Goal: Information Seeking & Learning: Learn about a topic

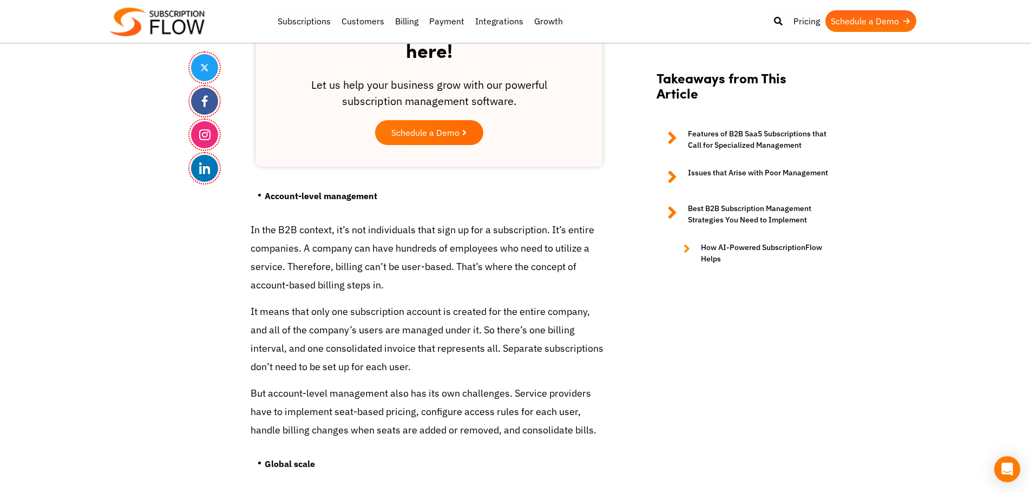
scroll to position [1461, 0]
drag, startPoint x: 979, startPoint y: 162, endPoint x: 911, endPoint y: 19, distance: 158.0
drag, startPoint x: 155, startPoint y: 250, endPoint x: 160, endPoint y: 234, distance: 17.1
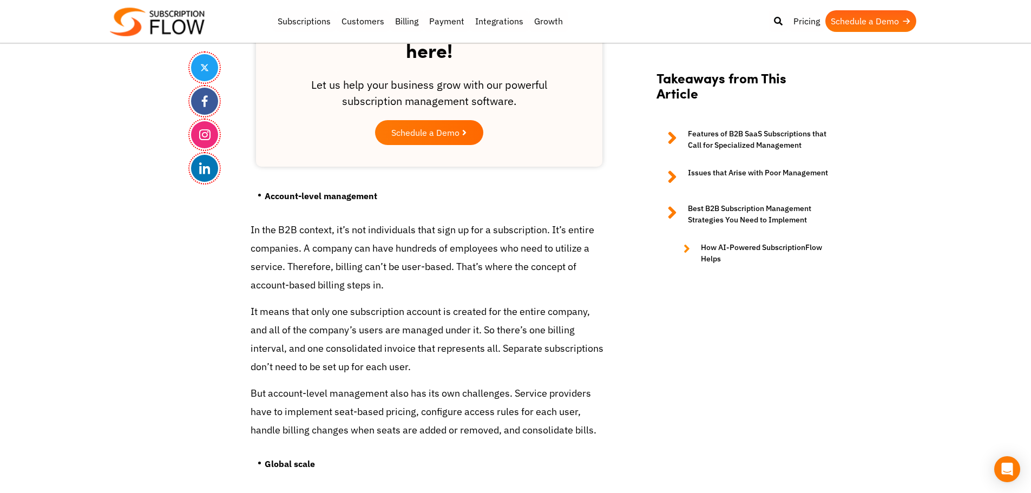
drag, startPoint x: 206, startPoint y: 272, endPoint x: 249, endPoint y: 275, distance: 42.9
click at [378, 100] on div "Let us help your business grow with our powerful subscription management softwa…" at bounding box center [429, 98] width 303 height 43
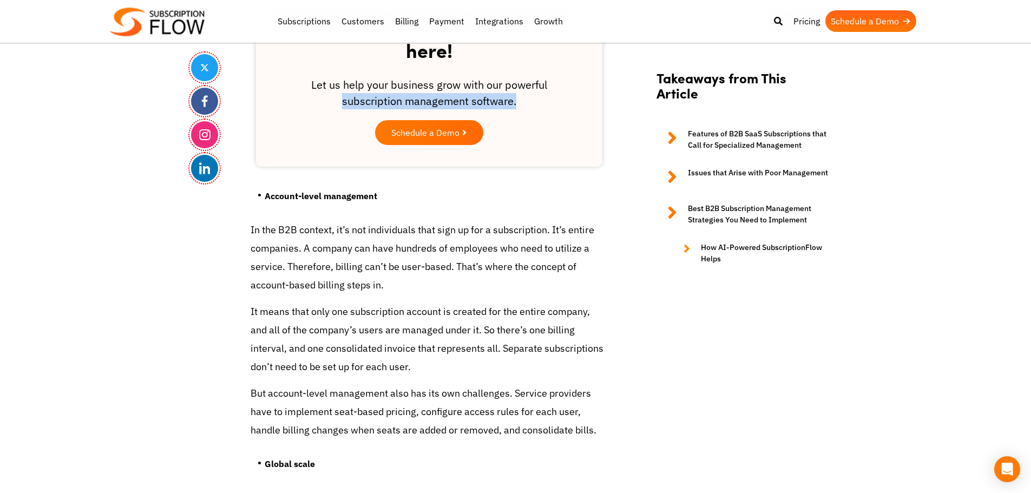
click at [378, 100] on div "Let us help your business grow with our powerful subscription management softwa…" at bounding box center [429, 98] width 303 height 43
click at [419, 89] on div "Let us help your business grow with our powerful subscription management softwa…" at bounding box center [429, 98] width 303 height 43
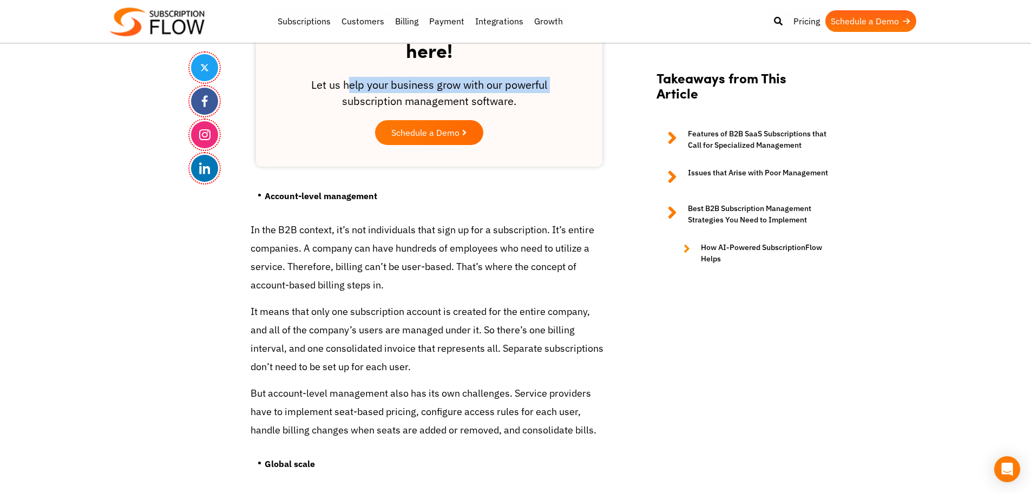
click at [419, 89] on div "Let us help your business grow with our powerful subscription management softwa…" at bounding box center [429, 98] width 303 height 43
click at [460, 90] on div "Let us help your business grow with our powerful subscription management softwa…" at bounding box center [429, 98] width 303 height 43
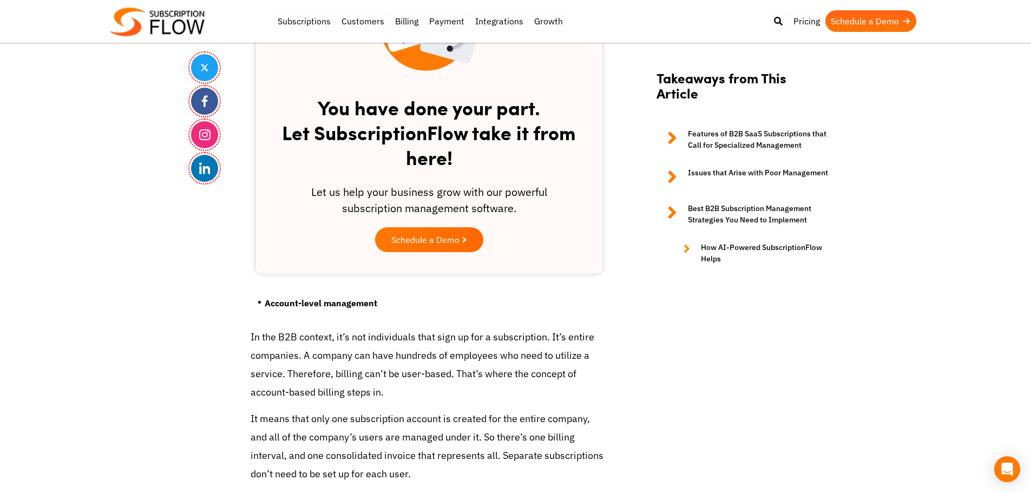
scroll to position [1353, 0]
drag, startPoint x: 315, startPoint y: 109, endPoint x: 489, endPoint y: 164, distance: 182.9
click at [489, 164] on h2 "You have done your part. Let SubscriptionFlow take it from here!" at bounding box center [429, 129] width 303 height 89
click at [400, 134] on h2 "You have done your part. Let SubscriptionFlow take it from here!" at bounding box center [429, 129] width 303 height 89
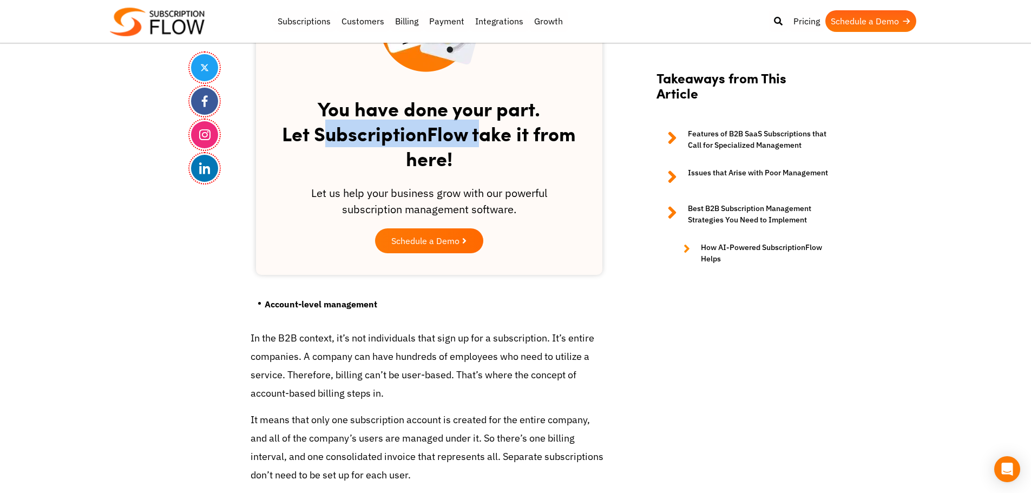
click at [400, 134] on h2 "You have done your part. Let SubscriptionFlow take it from here!" at bounding box center [429, 129] width 303 height 89
click at [304, 107] on h2 "You have done your part. Let SubscriptionFlow take it from here!" at bounding box center [429, 129] width 303 height 89
click at [539, 170] on h2 "You have done your part. Let SubscriptionFlow take it from here!" at bounding box center [429, 129] width 303 height 89
click at [471, 121] on h2 "You have done your part. Let SubscriptionFlow take it from here!" at bounding box center [429, 129] width 303 height 89
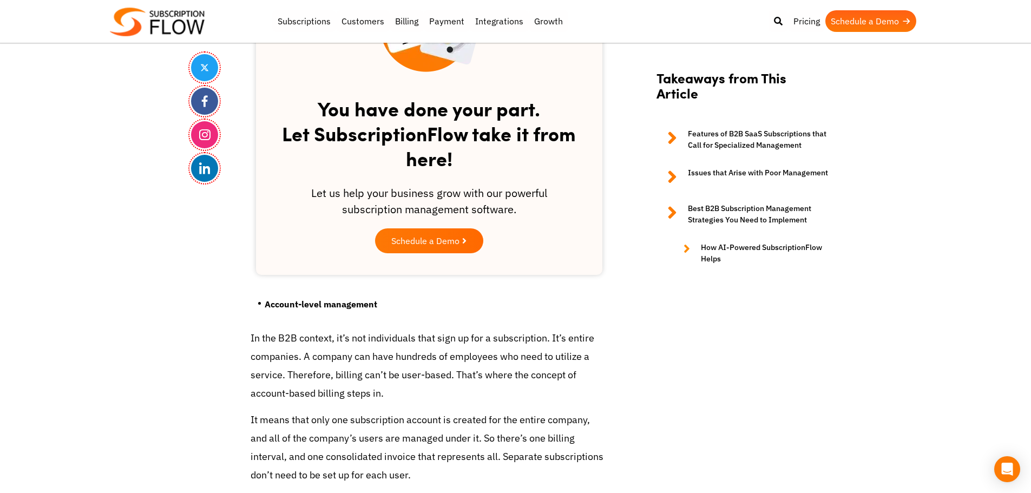
click at [497, 111] on h2 "You have done your part. Let SubscriptionFlow take it from here!" at bounding box center [429, 129] width 303 height 89
drag, startPoint x: 318, startPoint y: 108, endPoint x: 457, endPoint y: 155, distance: 147.0
click at [457, 155] on h2 "You have done your part. Let SubscriptionFlow take it from here!" at bounding box center [429, 129] width 303 height 89
click at [432, 140] on h2 "You have done your part. Let SubscriptionFlow take it from here!" at bounding box center [429, 129] width 303 height 89
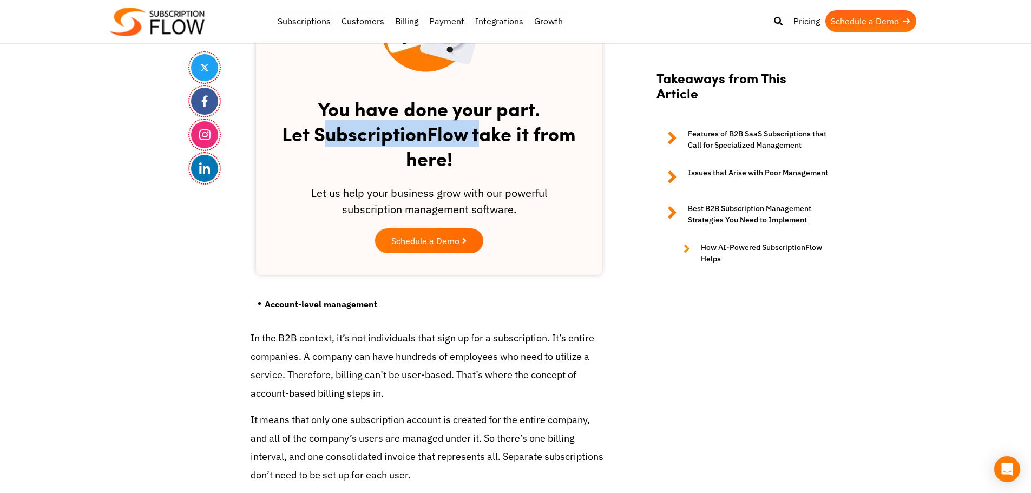
click at [432, 140] on h2 "You have done your part. Let SubscriptionFlow take it from here!" at bounding box center [429, 129] width 303 height 89
click at [497, 136] on h2 "You have done your part. Let SubscriptionFlow take it from here!" at bounding box center [429, 129] width 303 height 89
click at [409, 145] on h2 "You have done your part. Let SubscriptionFlow take it from here!" at bounding box center [429, 129] width 303 height 89
click at [427, 165] on h2 "You have done your part. Let SubscriptionFlow take it from here!" at bounding box center [429, 129] width 303 height 89
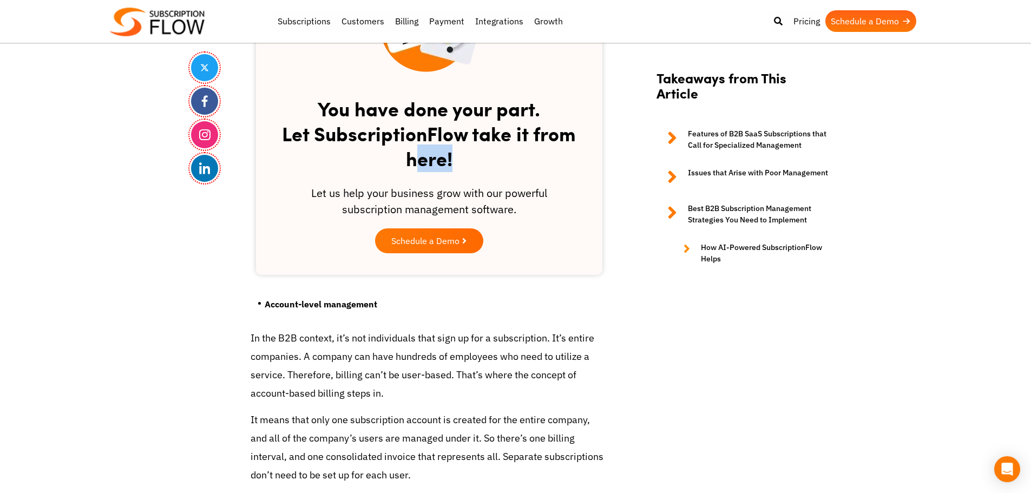
click at [427, 165] on h2 "You have done your part. Let SubscriptionFlow take it from here!" at bounding box center [429, 129] width 303 height 89
click at [379, 205] on div "Let us help your business grow with our powerful subscription management softwa…" at bounding box center [429, 206] width 303 height 43
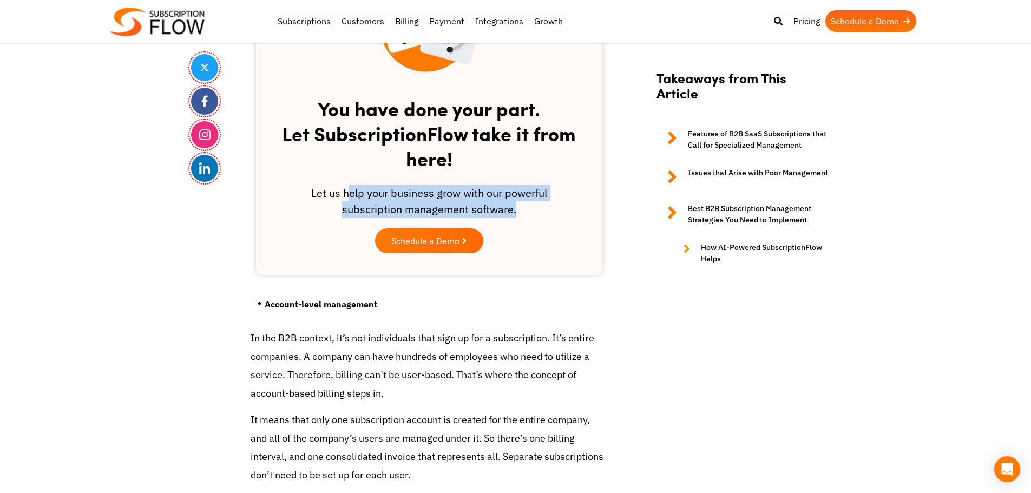
drag, startPoint x: 309, startPoint y: 194, endPoint x: 545, endPoint y: 203, distance: 236.1
click at [545, 203] on div "Let us help your business grow with our powerful subscription management softwa…" at bounding box center [429, 206] width 303 height 43
click at [471, 203] on div "Let us help your business grow with our powerful subscription management softwa…" at bounding box center [429, 206] width 303 height 43
drag, startPoint x: 341, startPoint y: 211, endPoint x: 510, endPoint y: 210, distance: 169.3
click at [510, 210] on div "Let us help your business grow with our powerful subscription management softwa…" at bounding box center [429, 206] width 303 height 43
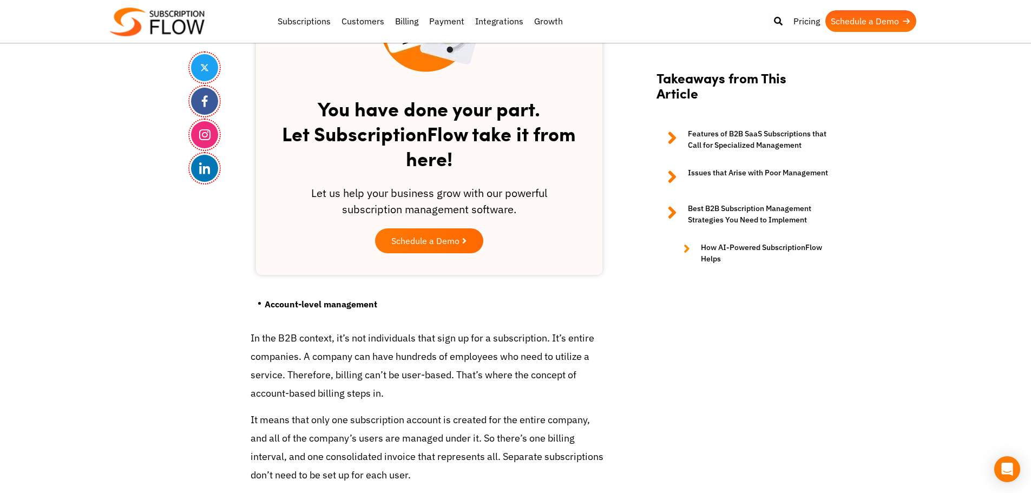
click at [522, 202] on div "Let us help your business grow with our powerful subscription management softwa…" at bounding box center [429, 206] width 303 height 43
click at [513, 194] on div "Let us help your business grow with our powerful subscription management softwa…" at bounding box center [429, 206] width 303 height 43
click at [367, 142] on h2 "You have done your part. Let SubscriptionFlow take it from here!" at bounding box center [429, 129] width 303 height 89
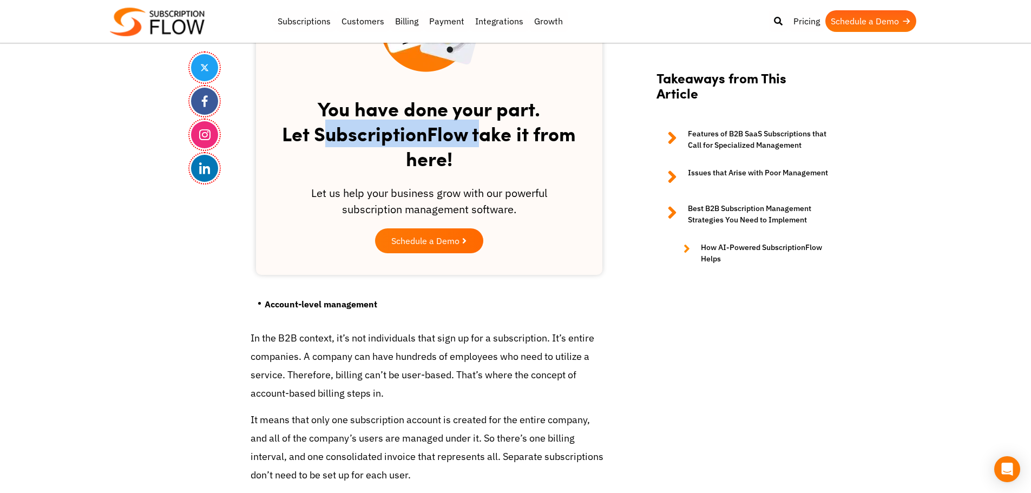
click at [367, 142] on h2 "You have done your part. Let SubscriptionFlow take it from here!" at bounding box center [429, 129] width 303 height 89
click at [436, 136] on h2 "You have done your part. Let SubscriptionFlow take it from here!" at bounding box center [429, 129] width 303 height 89
